Goal: Information Seeking & Learning: Compare options

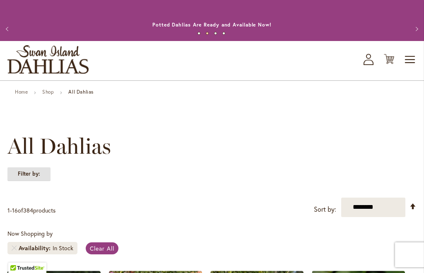
click at [40, 175] on strong "Filter by:" at bounding box center [28, 174] width 43 height 14
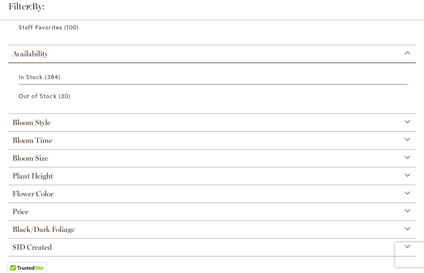
scroll to position [164, 0]
click at [410, 119] on div "Bloom Style" at bounding box center [211, 120] width 407 height 13
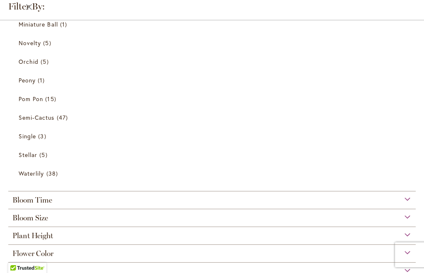
scroll to position [455, 0]
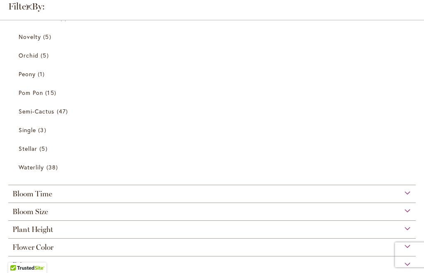
click at [409, 213] on div "Bloom Size" at bounding box center [211, 209] width 407 height 13
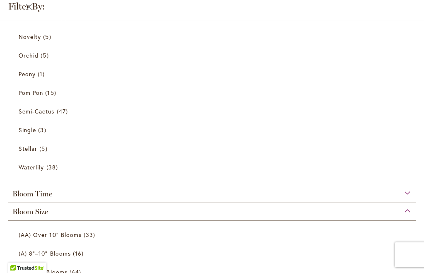
scroll to position [619, 0]
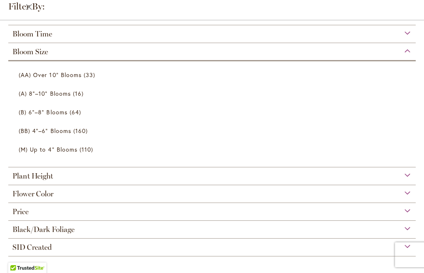
click at [57, 74] on span "(AA) Over 10" Blooms" at bounding box center [50, 75] width 63 height 8
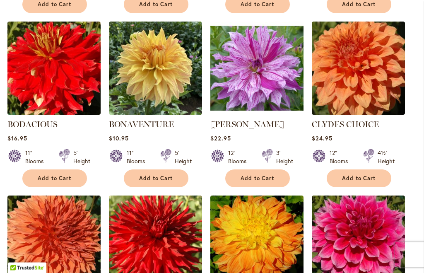
scroll to position [423, 0]
click at [260, 119] on link "BRANDON MICHAEL" at bounding box center [247, 124] width 74 height 10
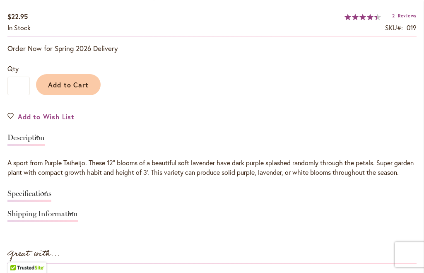
scroll to position [577, 0]
click at [51, 202] on link "Specifications" at bounding box center [29, 196] width 44 height 12
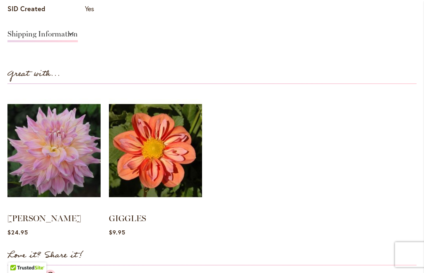
scroll to position [901, 0]
click at [67, 178] on img at bounding box center [53, 150] width 93 height 116
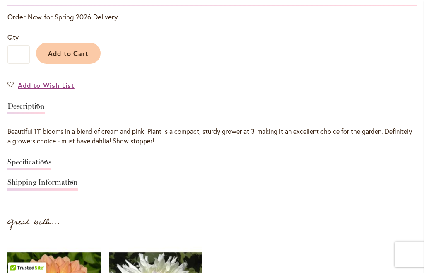
scroll to position [608, 0]
click at [51, 161] on link "Specifications" at bounding box center [29, 164] width 44 height 12
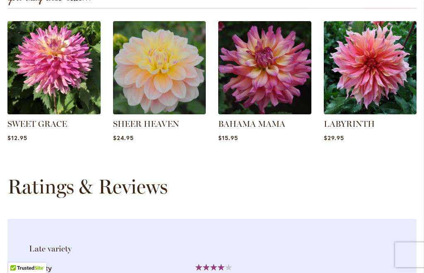
scroll to position [1205, 0]
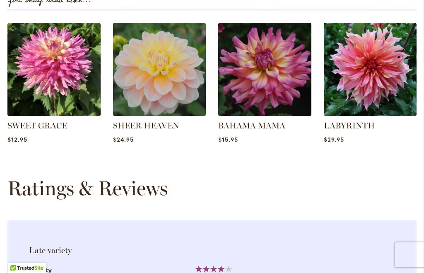
click at [367, 101] on img at bounding box center [370, 69] width 93 height 93
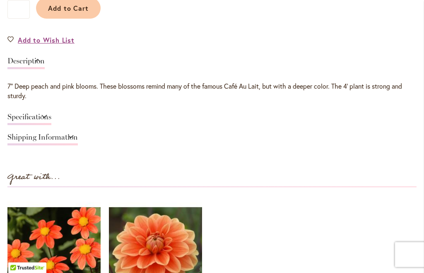
scroll to position [653, 0]
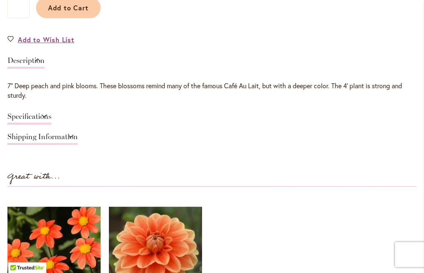
click at [51, 113] on link "Specifications" at bounding box center [29, 119] width 44 height 12
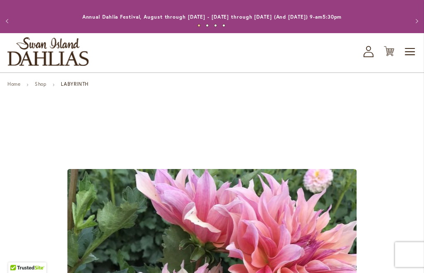
scroll to position [0, 0]
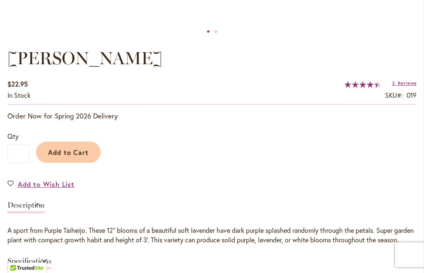
scroll to position [500, 0]
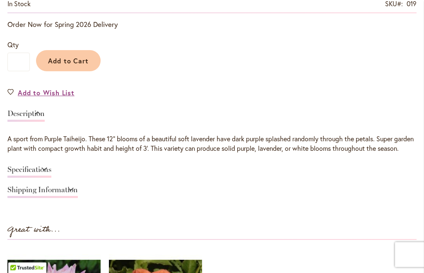
click at [51, 178] on link "Specifications" at bounding box center [29, 172] width 44 height 12
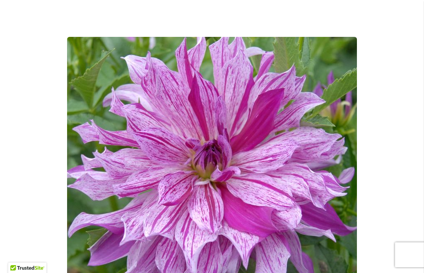
scroll to position [157, 0]
